Goal: Transaction & Acquisition: Purchase product/service

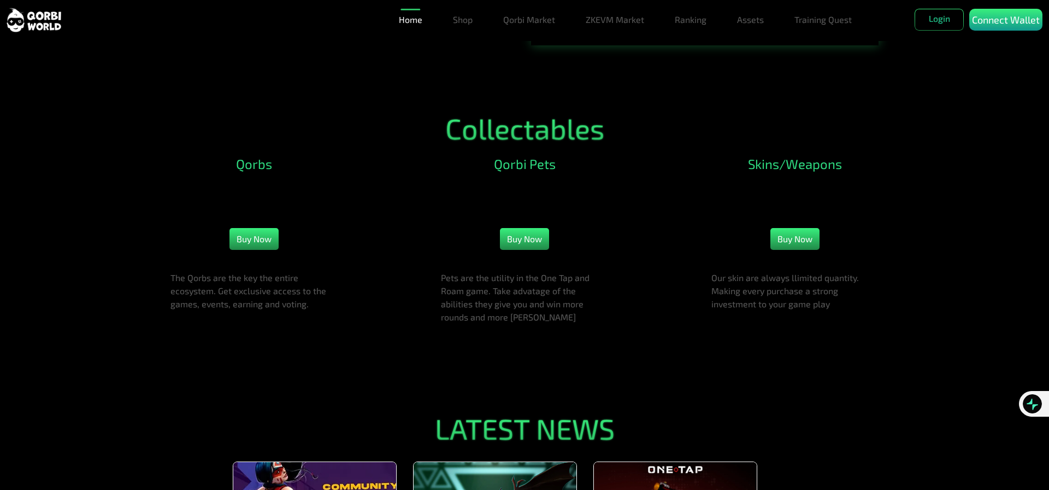
scroll to position [1475, 0]
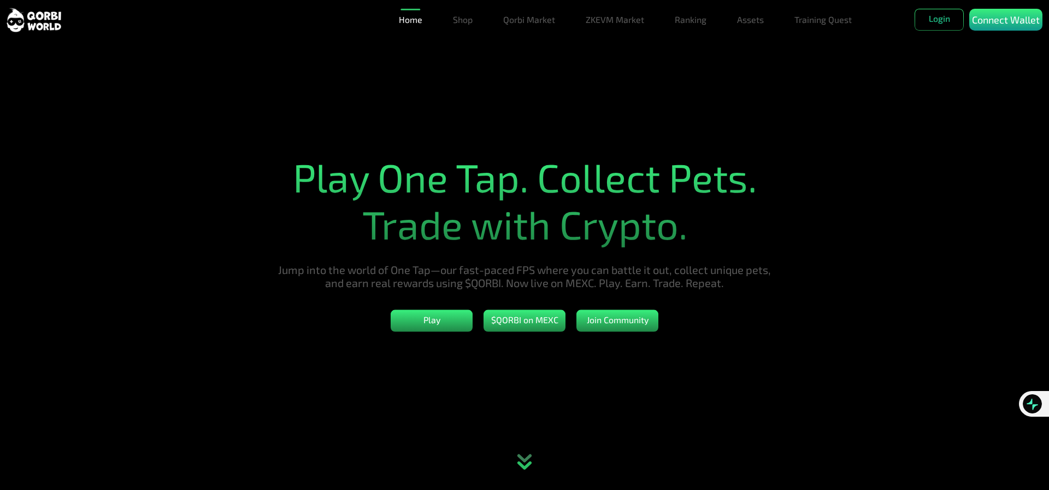
scroll to position [1474, 0]
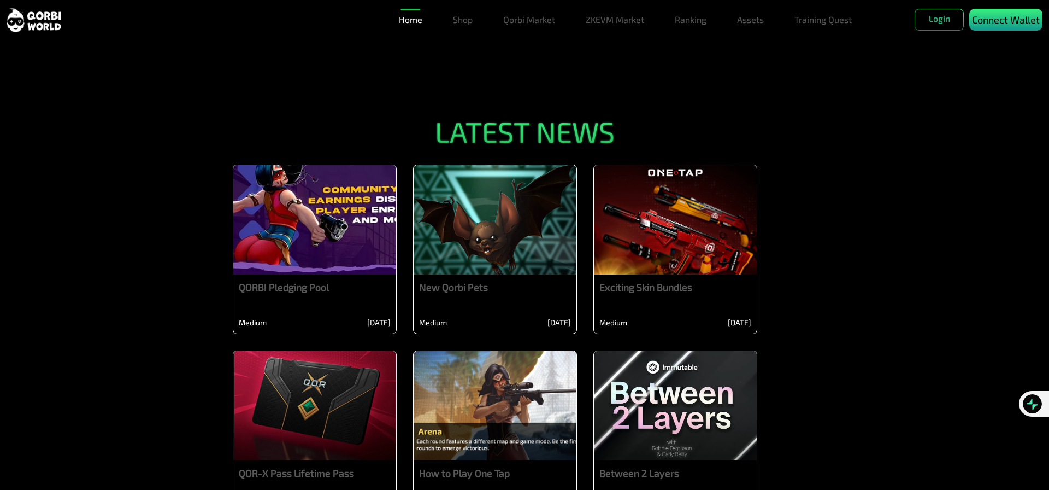
click at [996, 23] on p "Connect Wallet" at bounding box center [1006, 20] width 68 height 15
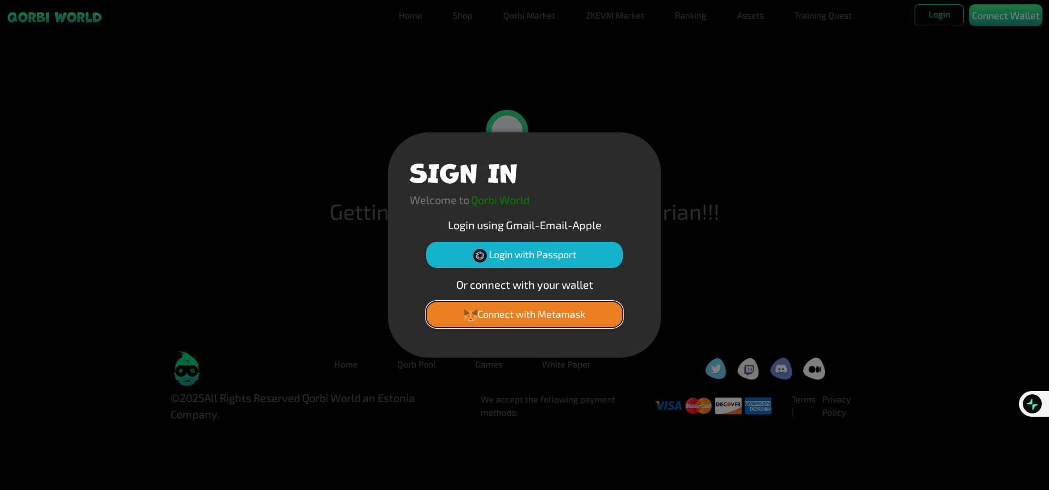
click at [514, 314] on button "Connect with Metamask" at bounding box center [524, 314] width 197 height 26
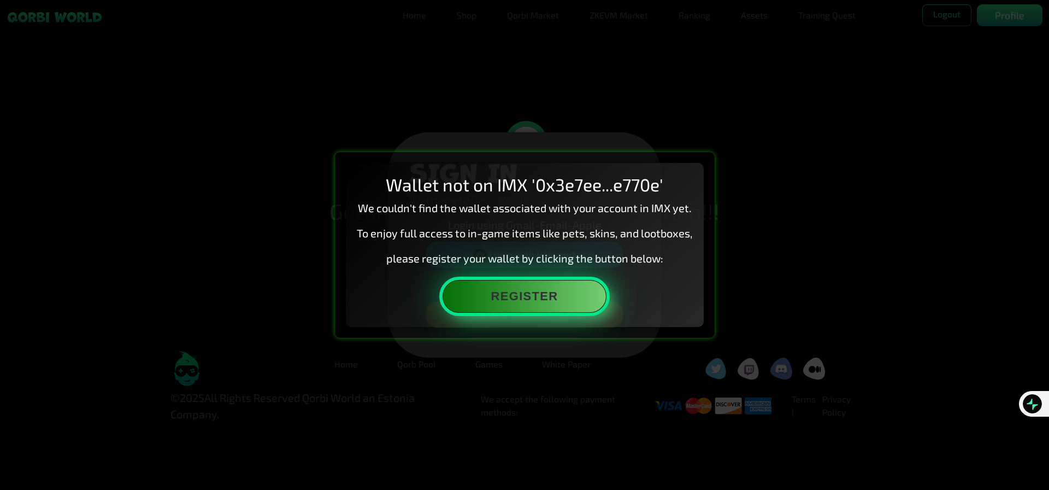
click at [546, 307] on button "Register" at bounding box center [525, 296] width 164 height 33
click at [557, 290] on button "Register" at bounding box center [525, 296] width 164 height 33
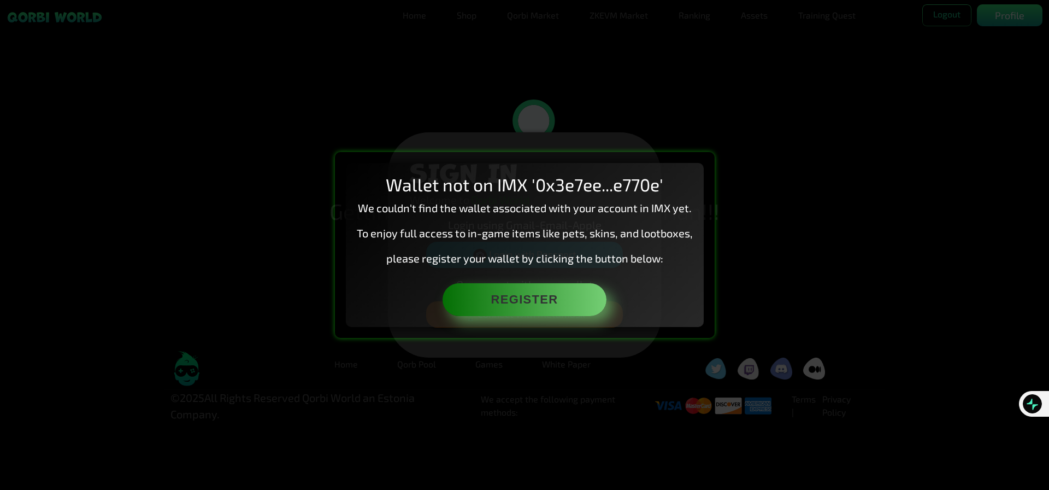
click at [629, 234] on p "To enjoy full access to in-game items like pets, skins, and lootboxes," at bounding box center [525, 233] width 336 height 16
click at [810, 255] on div "Wallet not on IMX '0x3e7ee...e770e' We couldn't find the wallet associated with…" at bounding box center [524, 245] width 1049 height 490
click at [519, 377] on div "Wallet not on IMX '0x3e7ee...e770e' We couldn't find the wallet associated with…" at bounding box center [524, 245] width 1049 height 490
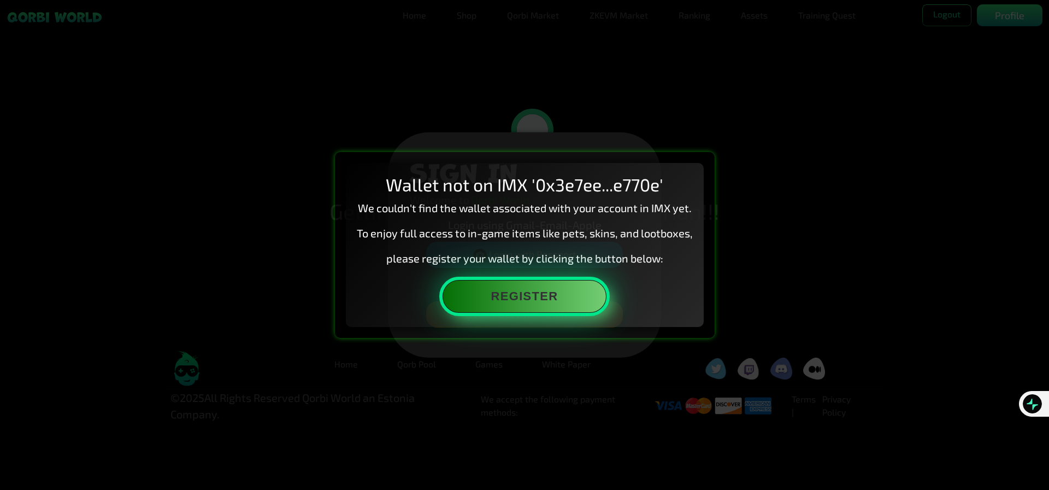
click at [523, 299] on button "Register" at bounding box center [525, 296] width 164 height 33
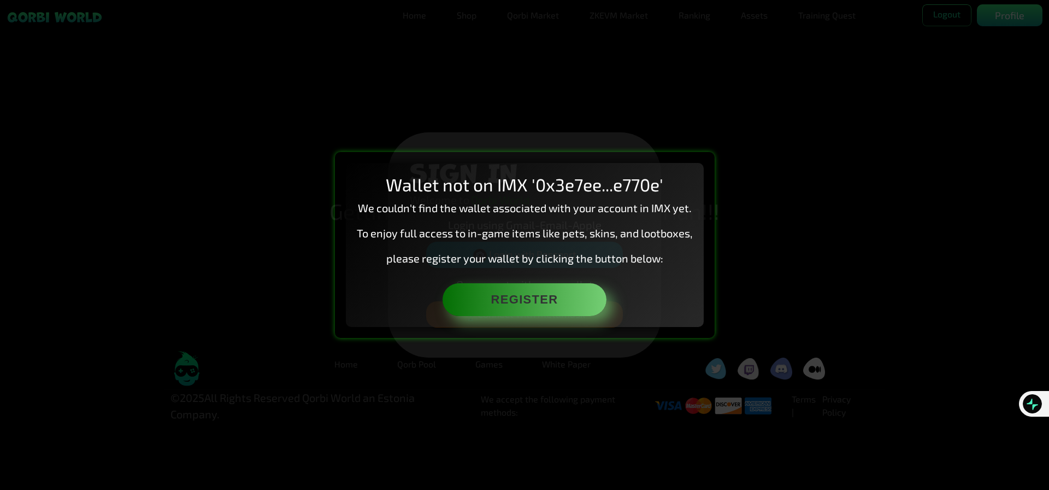
click at [876, 157] on div "Wallet not on IMX '0x3e7ee...e770e' We couldn't find the wallet associated with…" at bounding box center [524, 245] width 1049 height 490
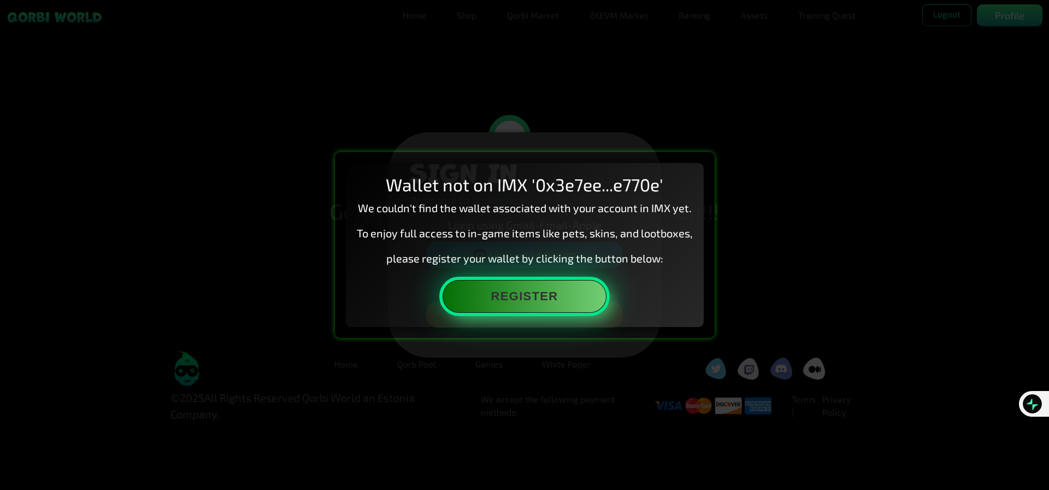
click at [526, 297] on button "Register" at bounding box center [525, 296] width 164 height 33
click at [510, 301] on button "Register" at bounding box center [525, 296] width 164 height 33
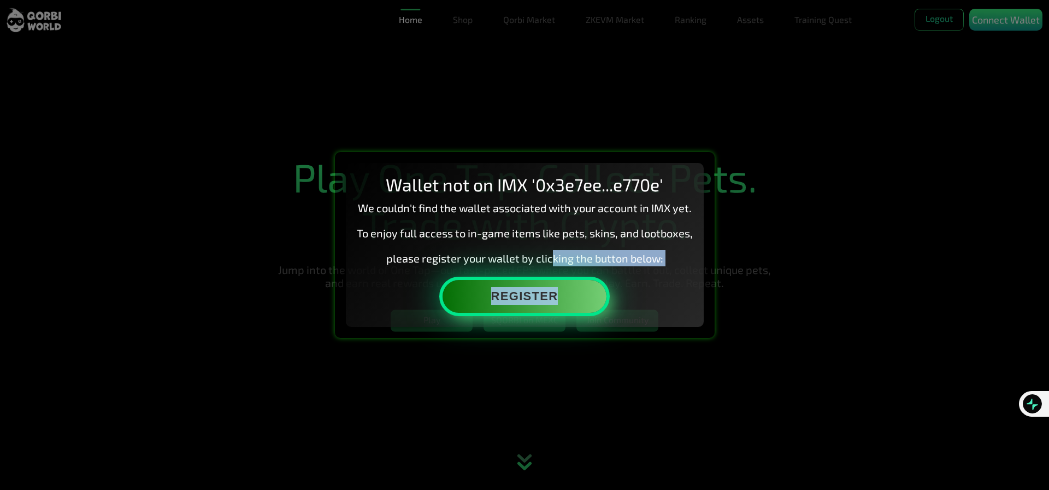
drag, startPoint x: 827, startPoint y: 327, endPoint x: 568, endPoint y: 281, distance: 263.7
click at [558, 268] on div "Wallet not on IMX '0x3e7ee...e770e' We couldn't find the wallet associated with…" at bounding box center [524, 245] width 1049 height 490
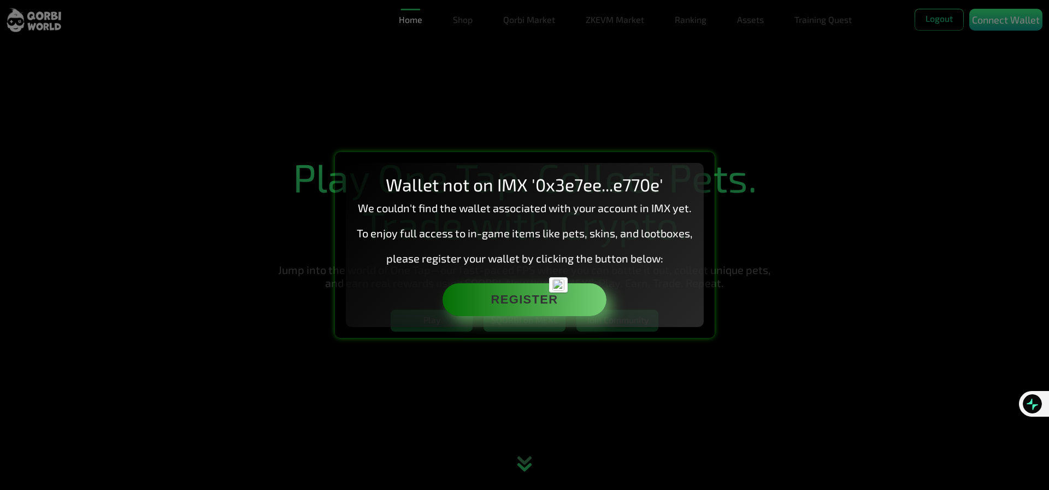
click at [821, 262] on div "Wallet not on IMX '0x3e7ee...e770e' We couldn't find the wallet associated with…" at bounding box center [524, 245] width 1049 height 490
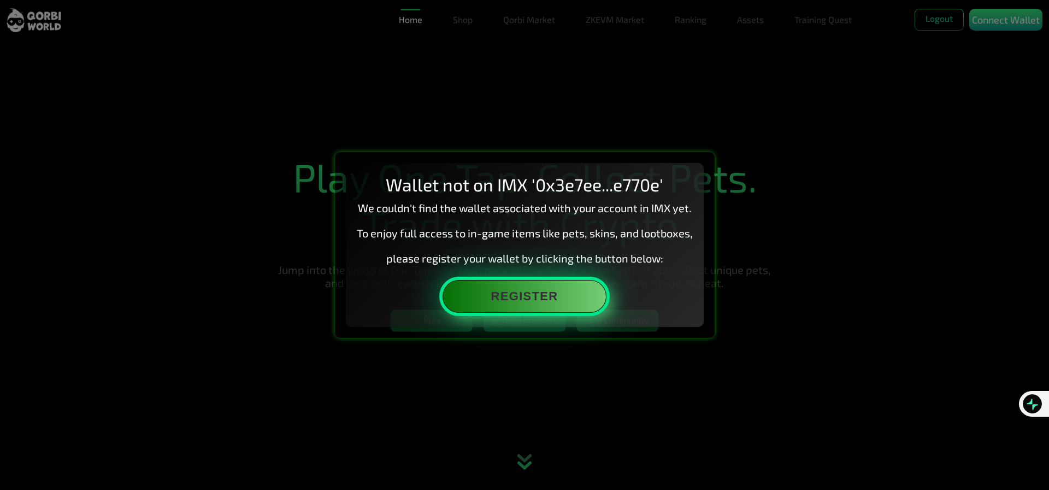
click at [545, 296] on button "Register" at bounding box center [525, 296] width 164 height 33
click at [576, 299] on button "Register" at bounding box center [525, 296] width 164 height 33
click at [563, 298] on button "Register" at bounding box center [525, 296] width 164 height 33
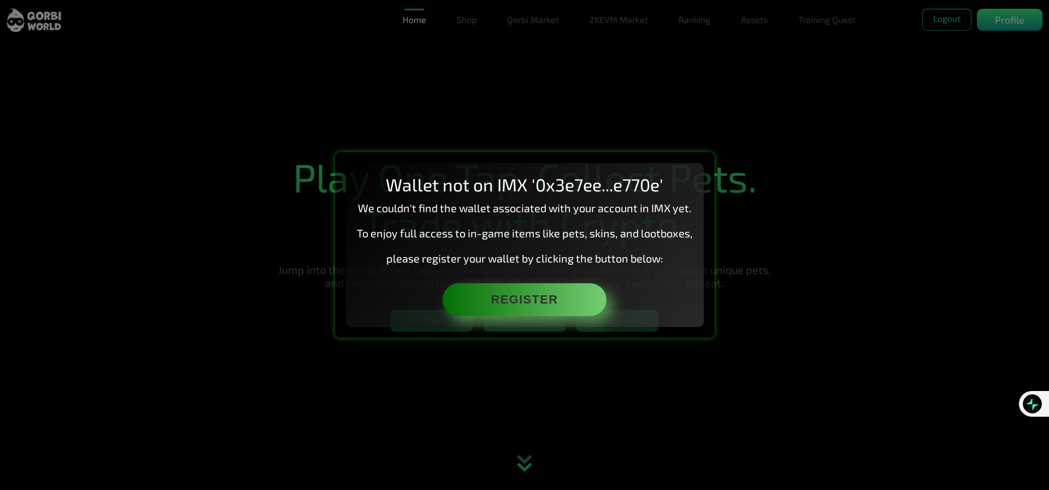
click at [825, 155] on div "Wallet not on IMX '0x3e7ee...e770e' We couldn't find the wallet associated with…" at bounding box center [524, 245] width 1049 height 490
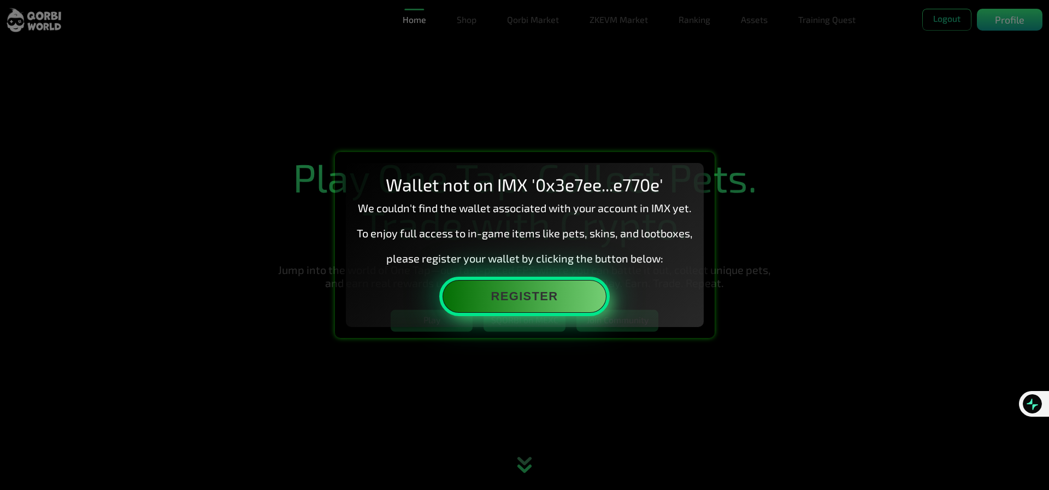
click at [529, 293] on button "Register" at bounding box center [525, 296] width 164 height 33
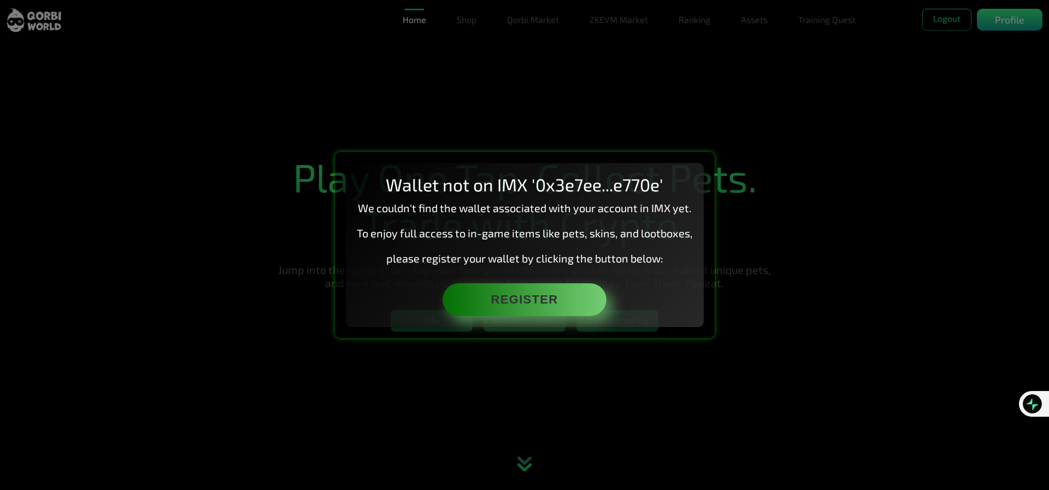
click at [798, 354] on div "Wallet not on IMX '0x3e7ee...e770e' We couldn't find the wallet associated with…" at bounding box center [524, 245] width 1049 height 490
click at [874, 219] on div "Wallet not on IMX '0x3e7ee...e770e' We couldn't find the wallet associated with…" at bounding box center [524, 245] width 1049 height 490
click at [879, 215] on div "Wallet not on IMX '0x3e7ee...e770e' We couldn't find the wallet associated with…" at bounding box center [524, 245] width 1049 height 490
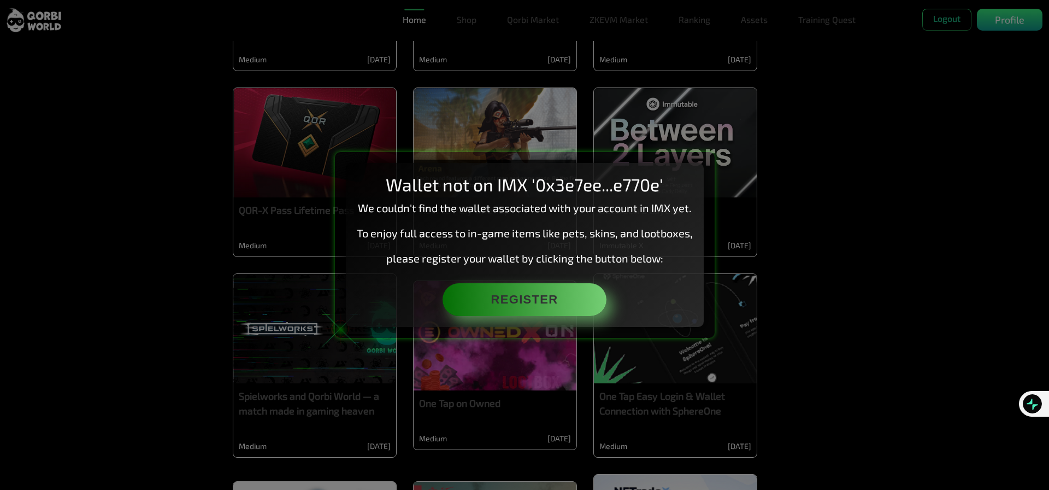
scroll to position [1748, 0]
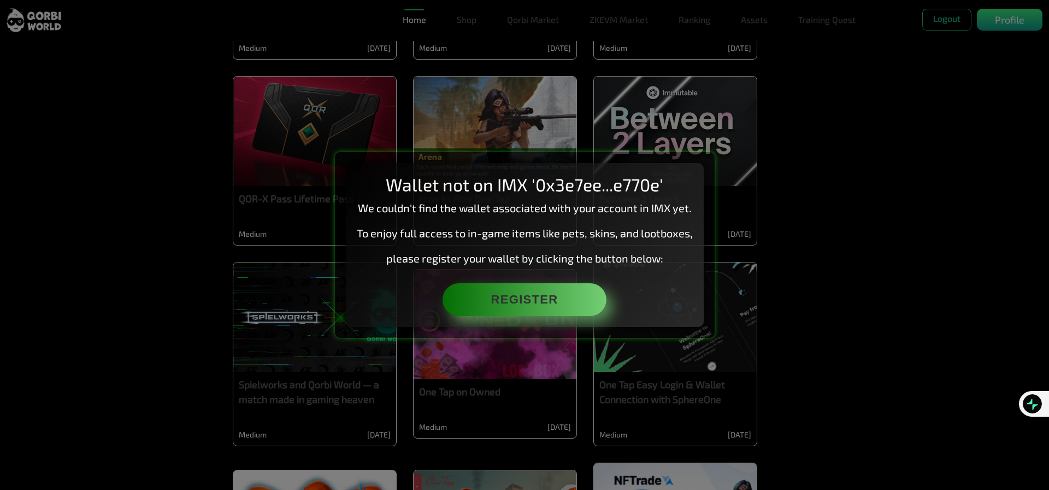
click at [601, 415] on div "Wallet not on IMX '0x3e7ee...e770e' We couldn't find the wallet associated with…" at bounding box center [524, 245] width 1049 height 490
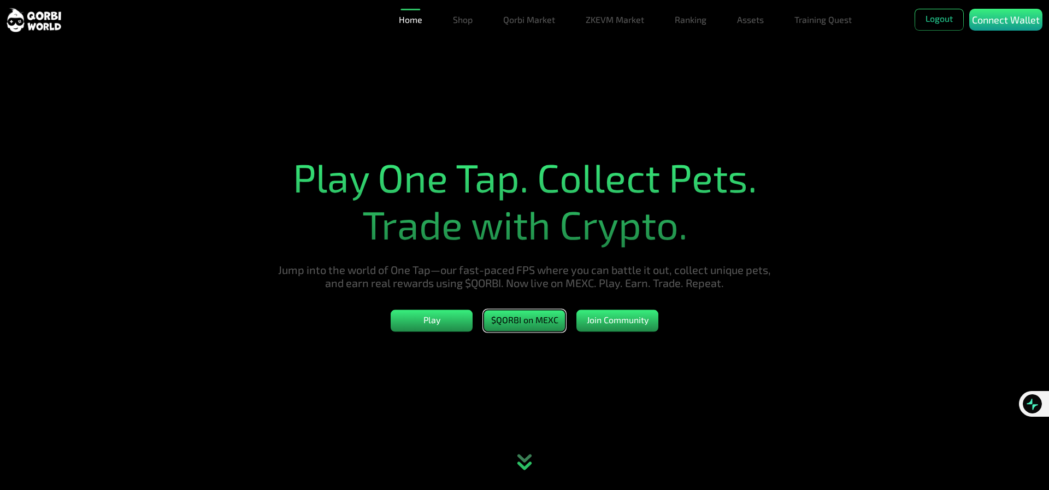
click at [502, 326] on button "$QORBI on MEXC" at bounding box center [525, 320] width 82 height 22
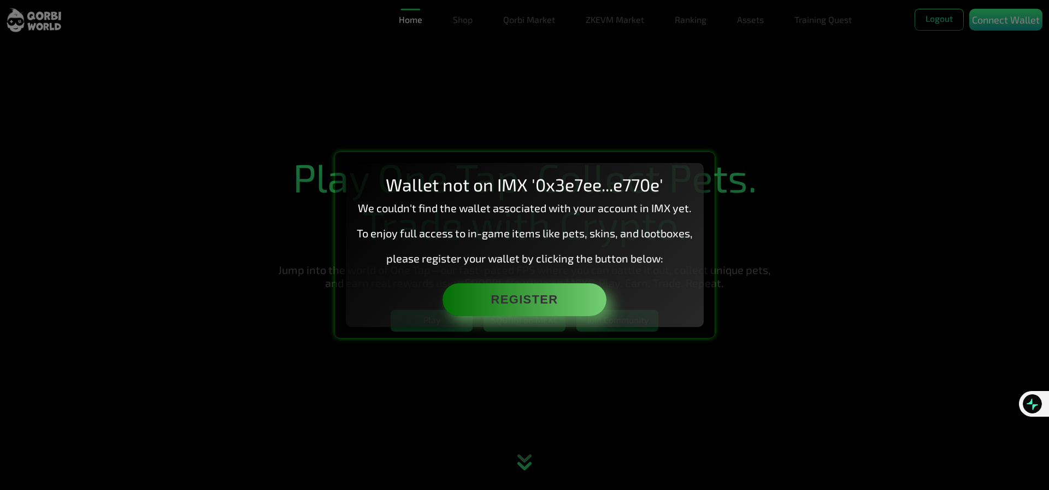
click at [758, 387] on div "Wallet not on IMX '0x3e7ee...e770e' We couldn't find the wallet associated with…" at bounding box center [524, 245] width 1049 height 490
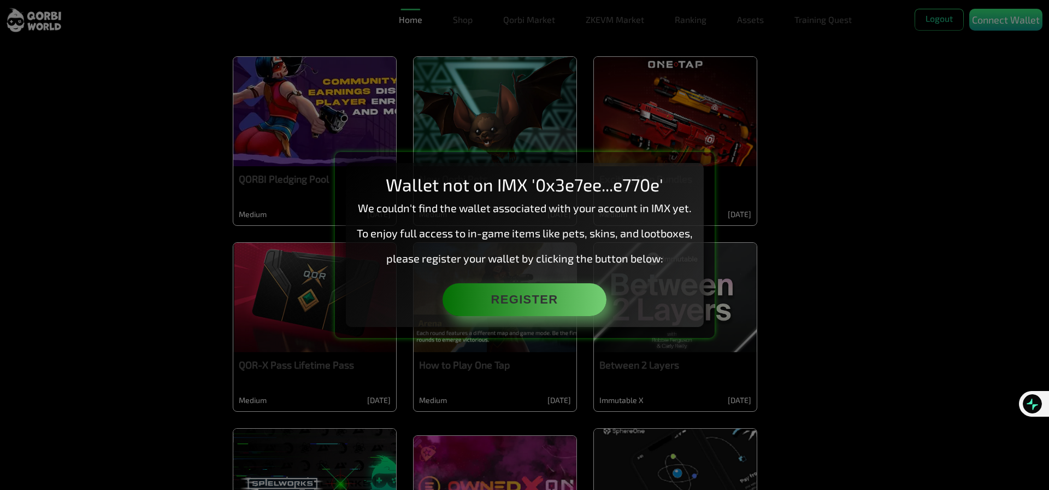
scroll to position [1912, 0]
